Goal: Check status: Check status

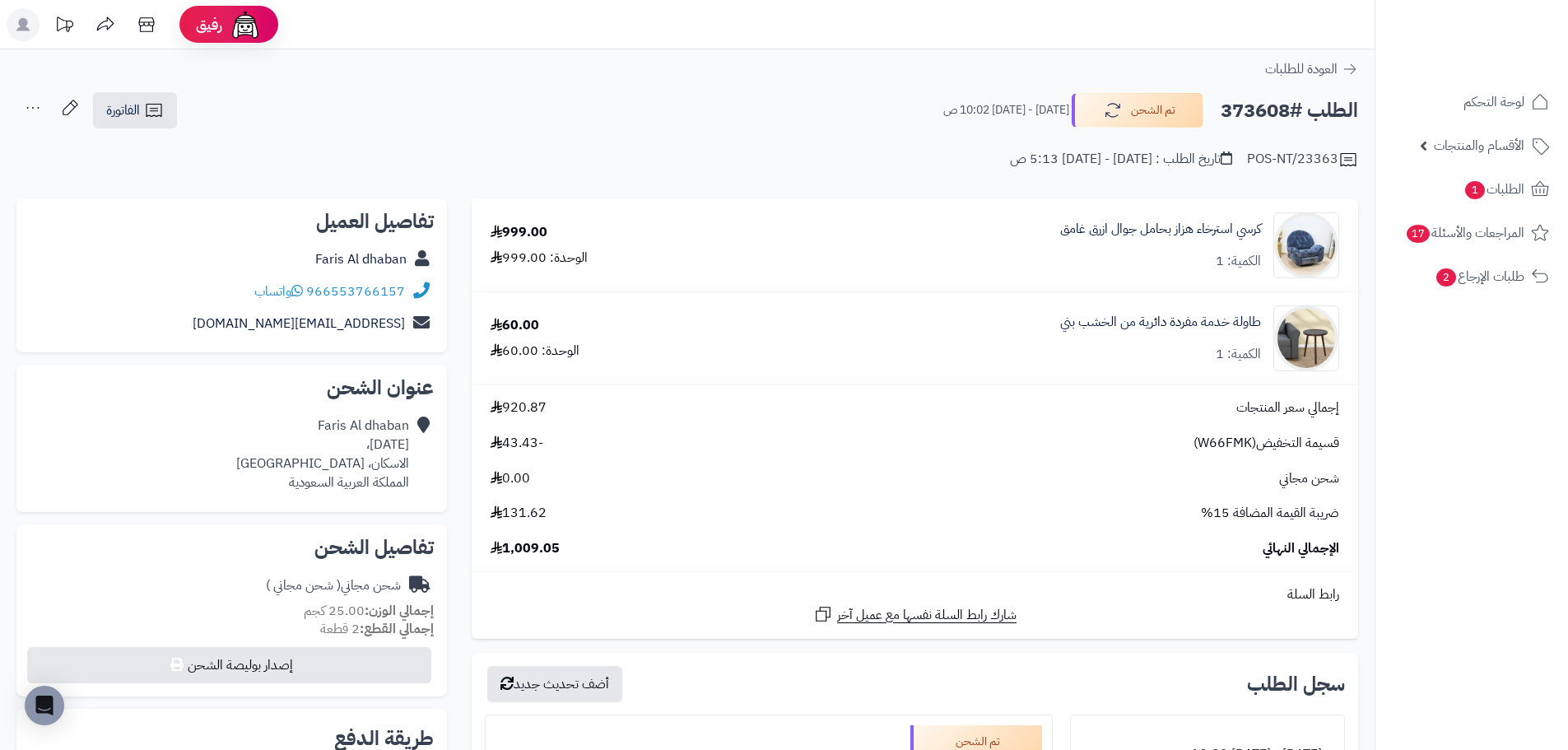
click at [1219, 444] on span "قسيمة التخفيض(W66FMK)" at bounding box center [1266, 442] width 146 height 19
copy span "W66FMK"
click at [142, 23] on icon at bounding box center [146, 25] width 16 height 15
click at [1189, 321] on link "طاولة خدمة مفردة دائرية من الخشب بني" at bounding box center [1160, 322] width 201 height 19
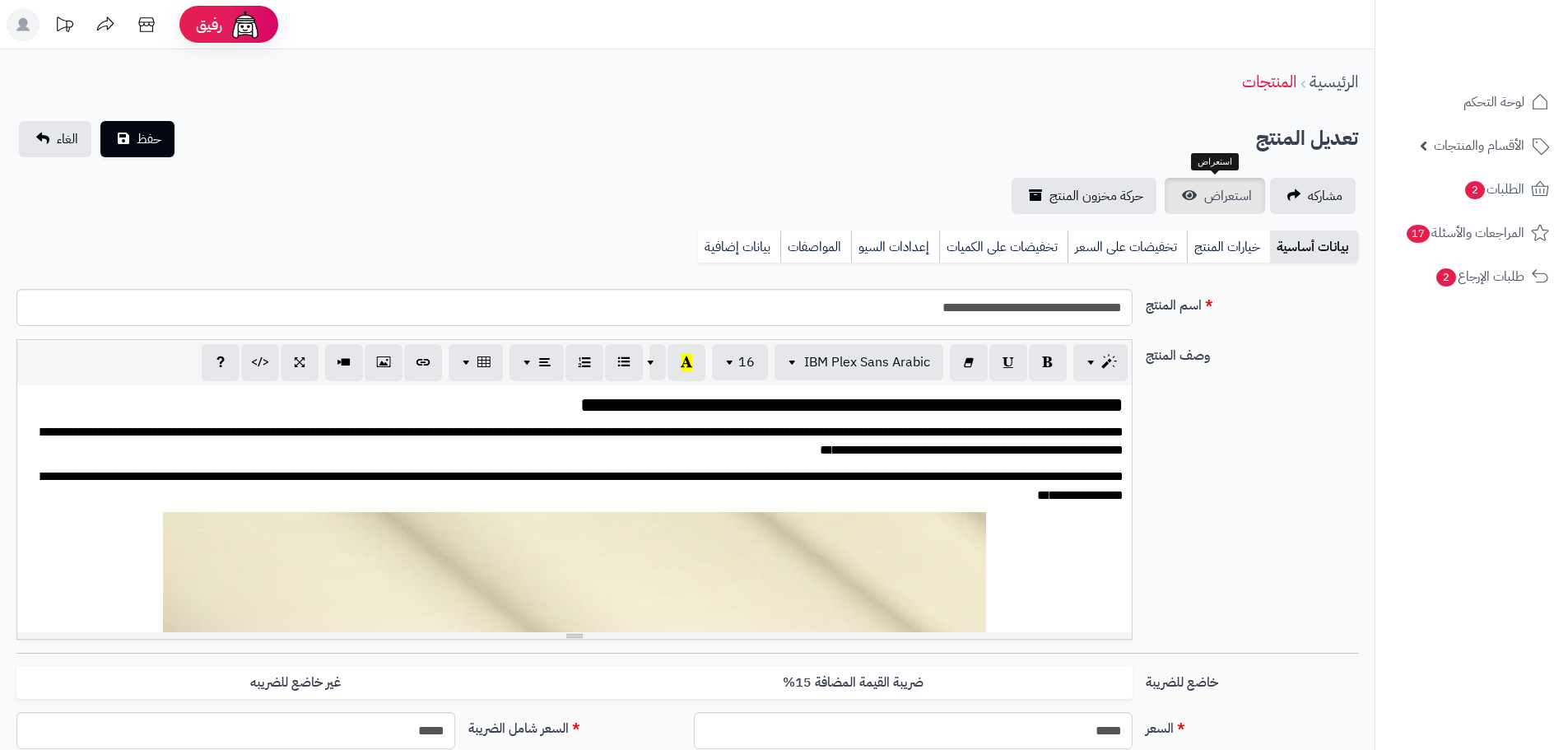
scroll to position [1968, 0]
click at [1202, 204] on link "استعراض" at bounding box center [1215, 195] width 100 height 36
